Goal: Transaction & Acquisition: Book appointment/travel/reservation

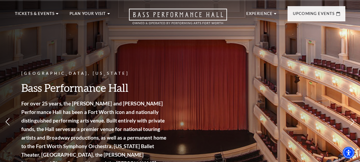
scroll to position [17, 0]
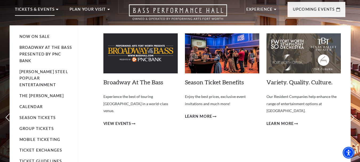
click at [48, 11] on p "Tickets & Events" at bounding box center [35, 11] width 40 height 10
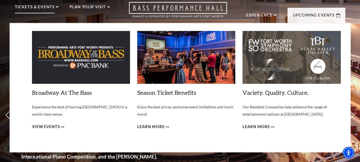
scroll to position [27, 0]
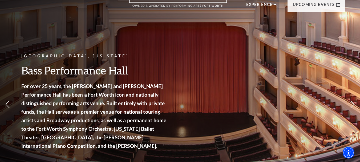
drag, startPoint x: 137, startPoint y: 67, endPoint x: 71, endPoint y: 72, distance: 65.8
click at [71, 72] on h3 "Bass Performance Hall" at bounding box center [94, 71] width 147 height 14
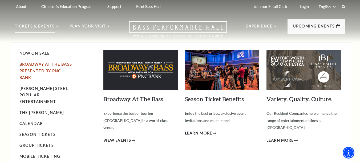
click at [45, 64] on link "Broadway At The Bass presented by PNC Bank" at bounding box center [45, 71] width 53 height 18
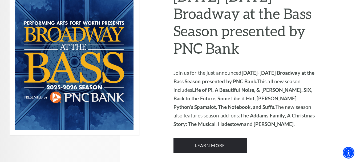
scroll to position [392, 0]
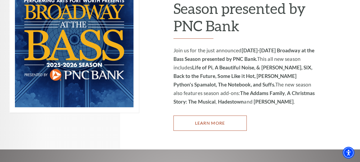
click at [227, 116] on link "Learn More" at bounding box center [210, 123] width 73 height 15
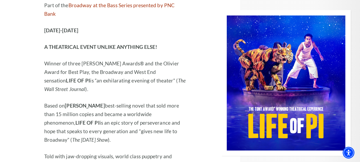
scroll to position [721, 0]
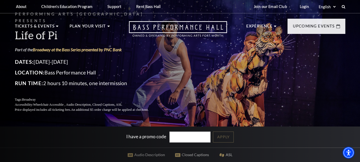
drag, startPoint x: 360, startPoint y: 18, endPoint x: 360, endPoint y: 25, distance: 7.0
click at [360, 25] on html "Skip to main content Enable accessibility for low vision Open the accessibility…" at bounding box center [180, 81] width 360 height 162
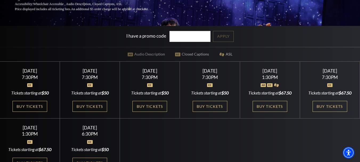
scroll to position [114, 0]
